Goal: Task Accomplishment & Management: Complete application form

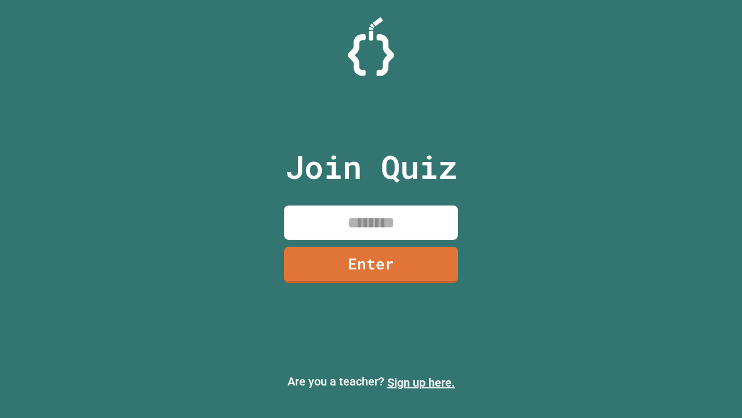
click at [421, 382] on link "Sign up here." at bounding box center [421, 382] width 68 height 14
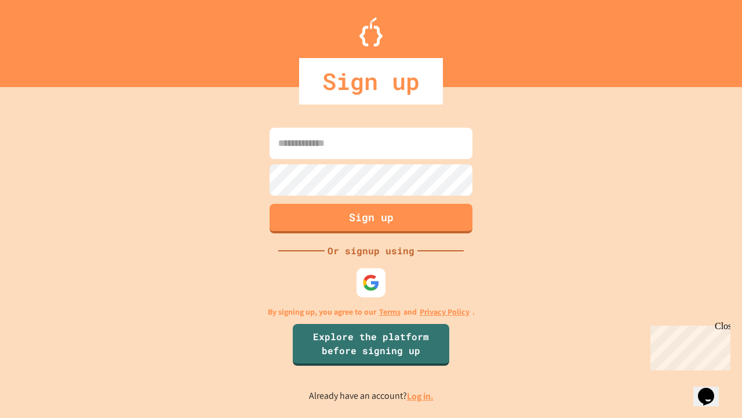
click at [421, 396] on link "Log in." at bounding box center [420, 396] width 27 height 12
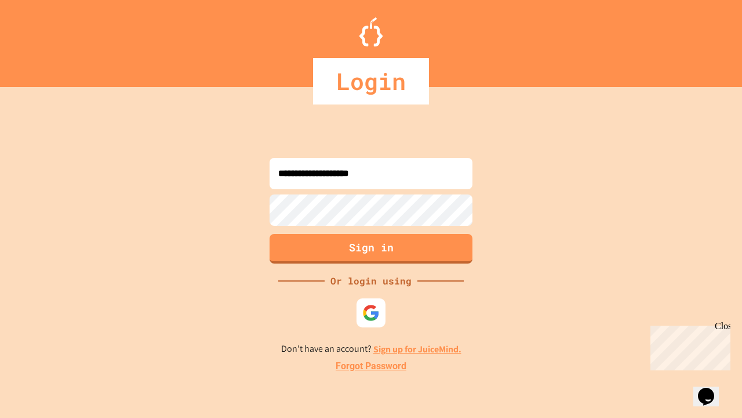
type input "**********"
